Goal: Find specific page/section: Find specific page/section

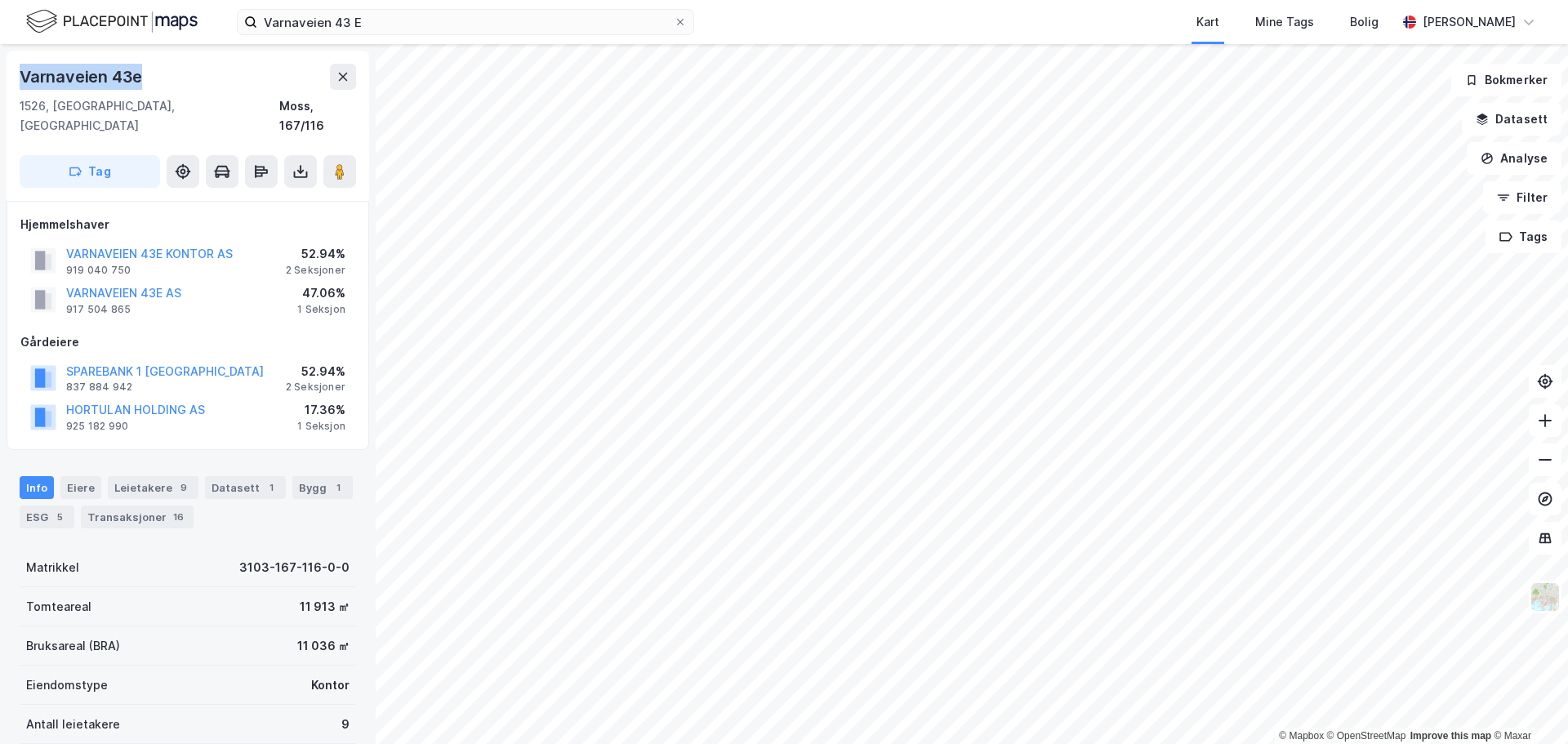
drag, startPoint x: 150, startPoint y: 76, endPoint x: 197, endPoint y: 3, distance: 86.8
click at [13, 76] on div "Varnaveien 43e 1526, [GEOGRAPHIC_DATA], [GEOGRAPHIC_DATA], 167/116 Tag" at bounding box center [188, 125] width 362 height 150
copy div "Varnaveien 43e"
click at [206, 64] on div "Varnaveien 43e" at bounding box center [188, 76] width 336 height 26
click at [822, 21] on div "Kart Mine Tags Bolig" at bounding box center [1084, 22] width 624 height 44
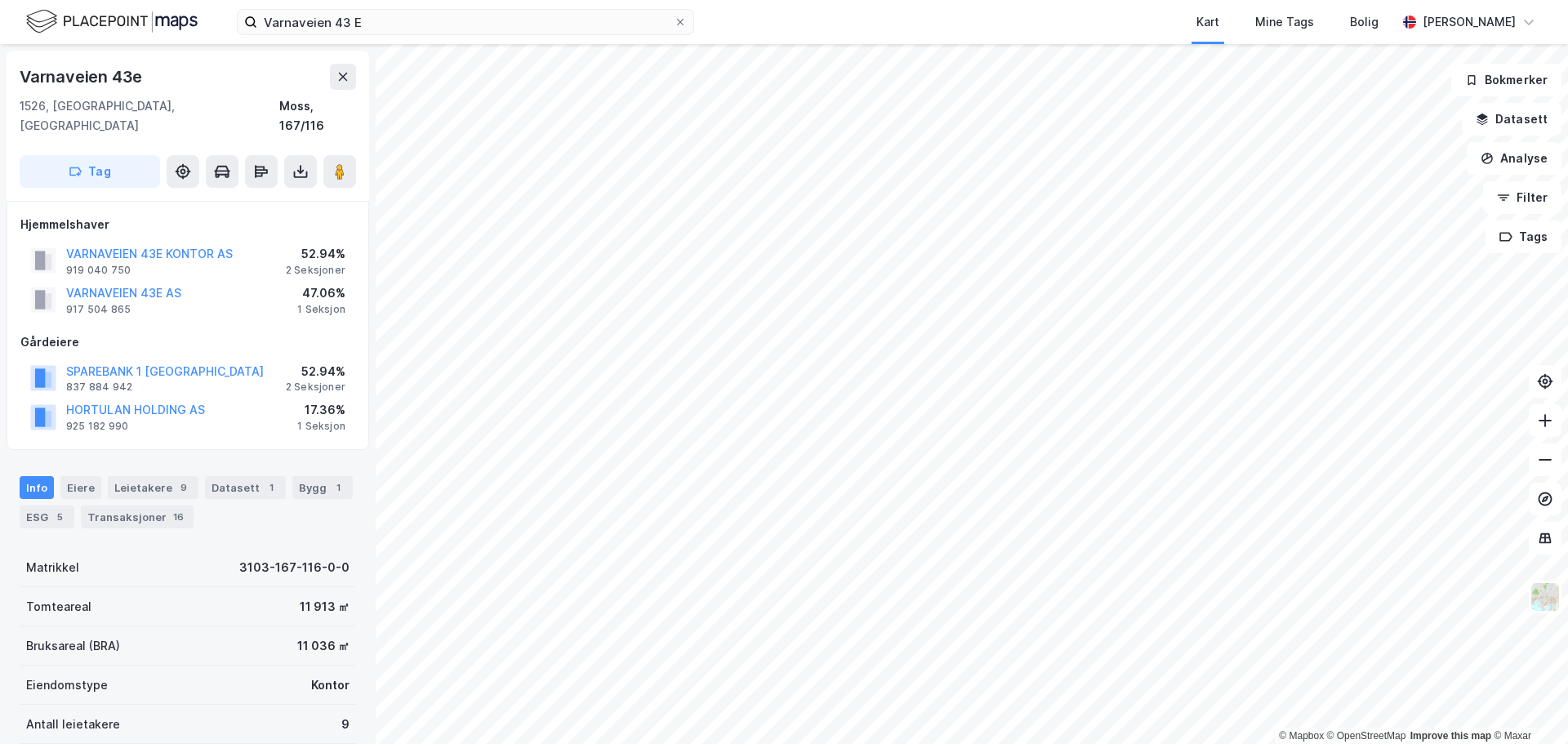
click at [906, 13] on div "Kart Mine Tags Bolig" at bounding box center [1084, 22] width 624 height 44
